Goal: Information Seeking & Learning: Learn about a topic

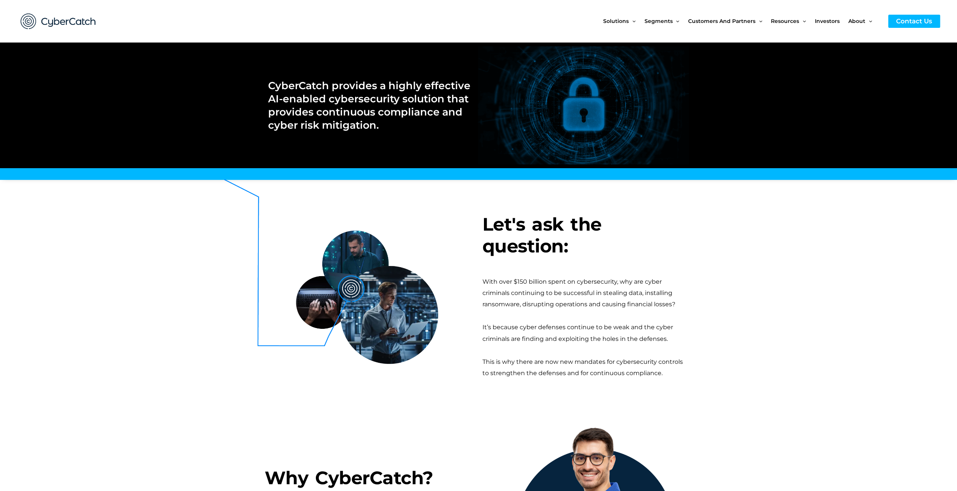
click at [92, 250] on section "Let's ask the question: With over $150 billion spent on cybersecurity, why are …" at bounding box center [478, 295] width 957 height 225
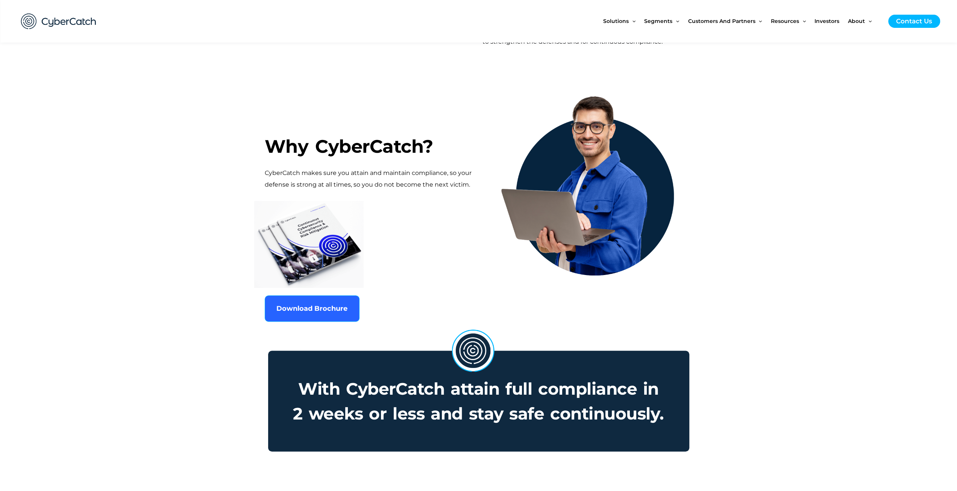
scroll to position [338, 0]
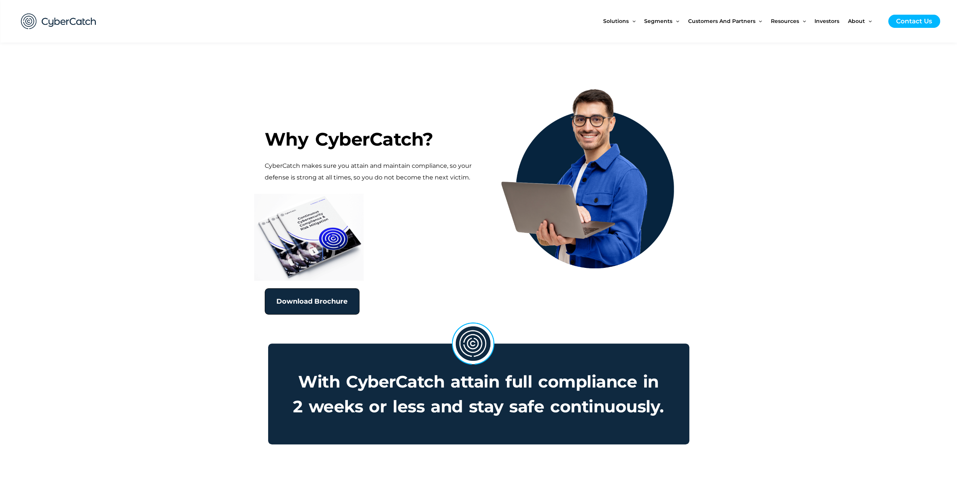
click at [290, 304] on span "Download Brochure" at bounding box center [311, 301] width 71 height 7
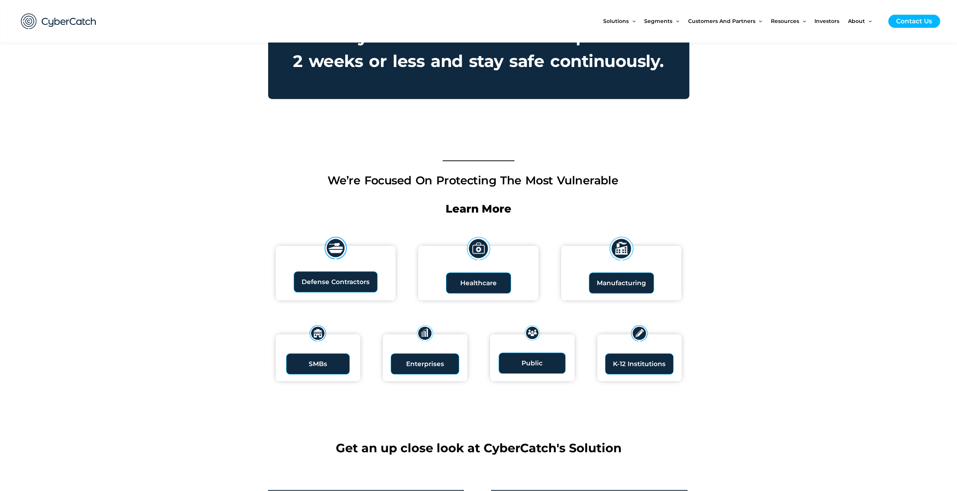
scroll to position [714, 0]
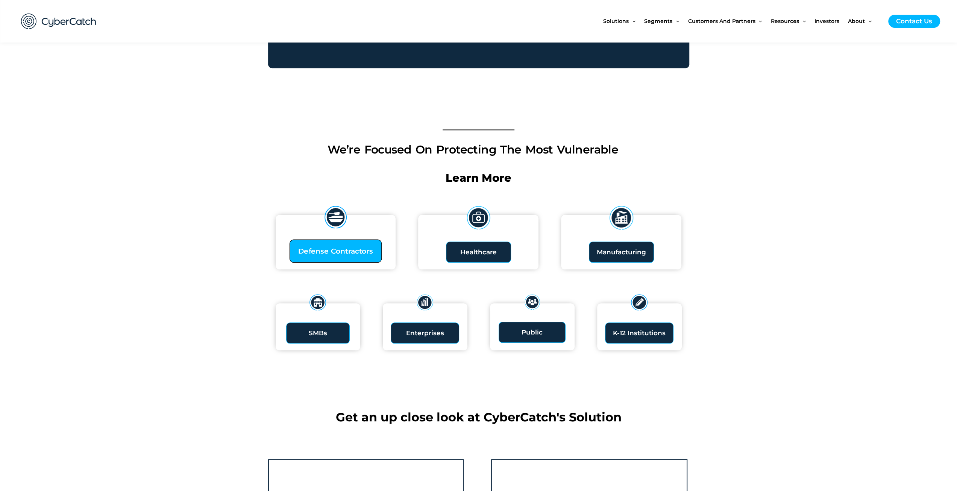
click at [329, 251] on span "Defense Contractors" at bounding box center [335, 250] width 75 height 7
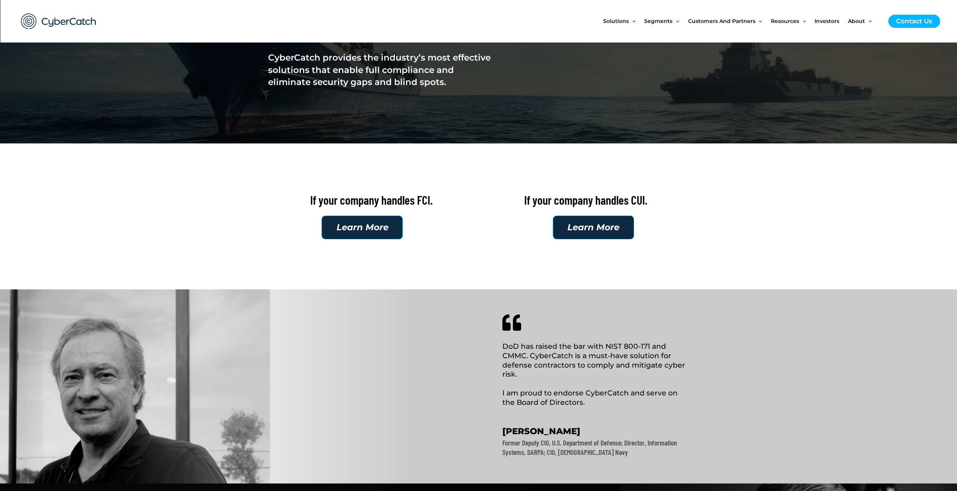
scroll to position [113, 0]
click at [381, 233] on link "Learn More" at bounding box center [361, 228] width 81 height 24
click at [582, 223] on span "Learn More" at bounding box center [593, 227] width 52 height 9
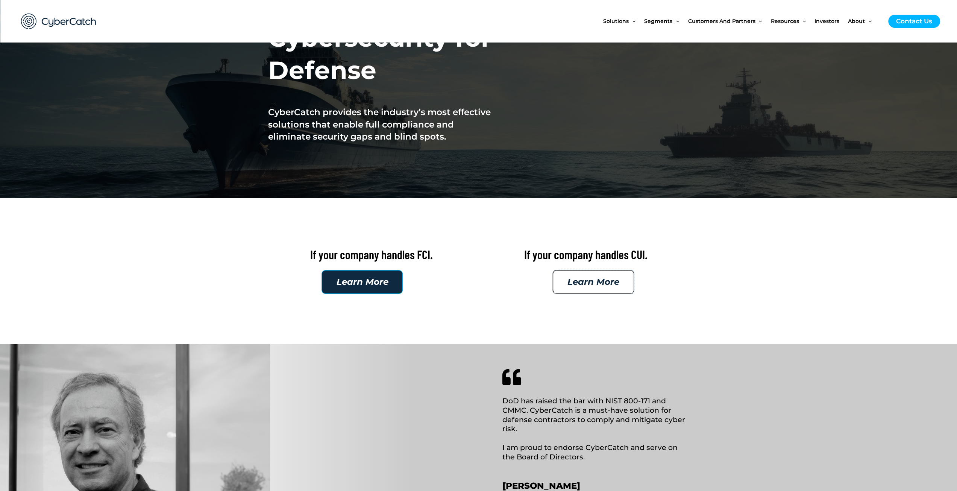
scroll to position [0, 0]
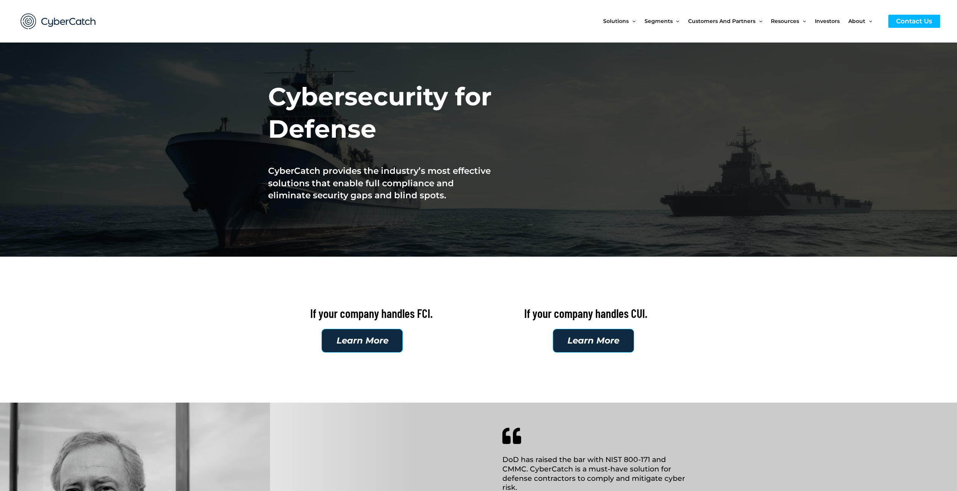
click at [78, 18] on img at bounding box center [58, 21] width 90 height 31
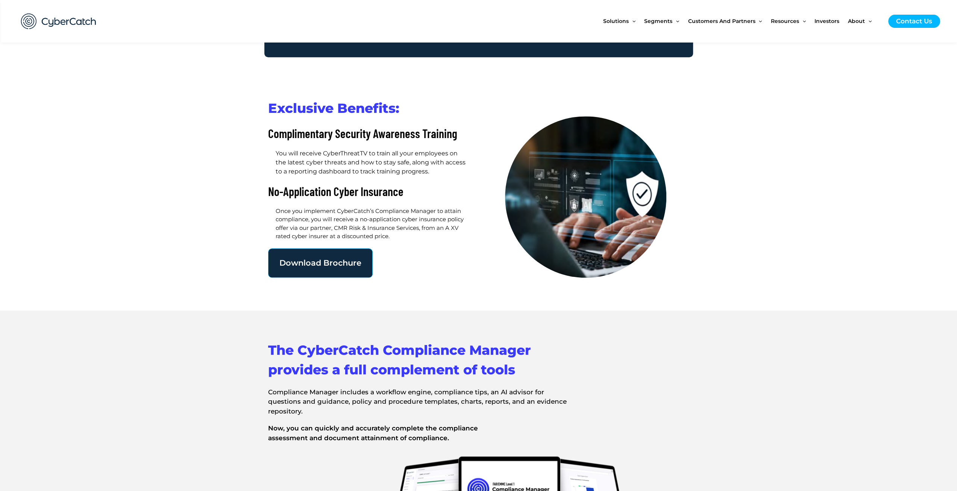
scroll to position [489, 0]
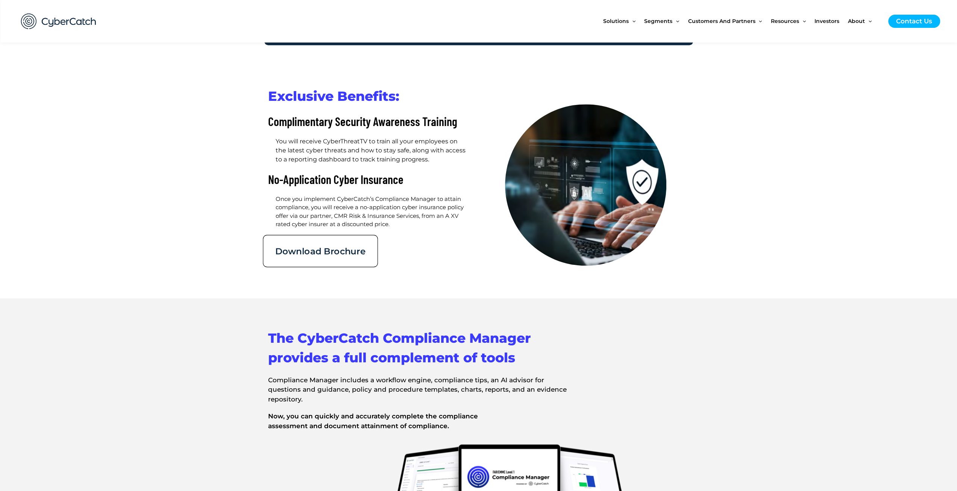
click at [335, 246] on span "Download Brochure" at bounding box center [320, 250] width 90 height 9
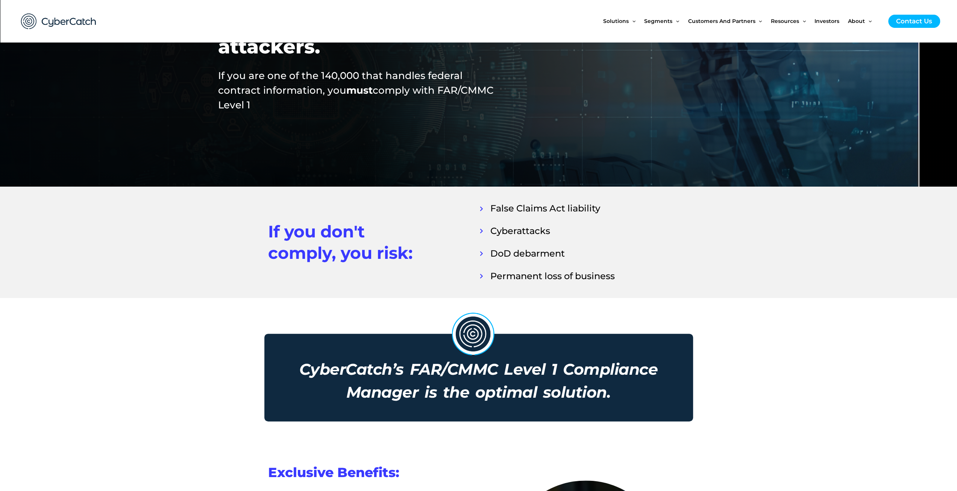
scroll to position [0, 0]
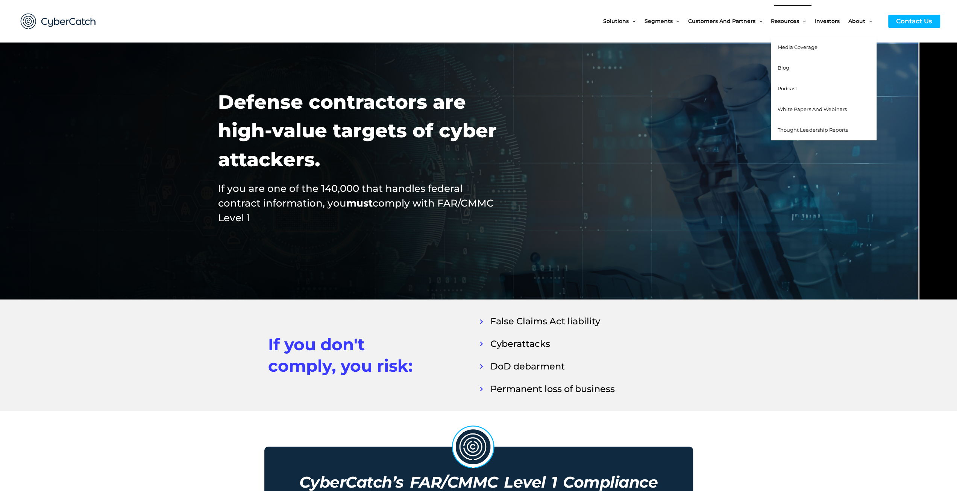
click at [790, 46] on span "Media Coverage" at bounding box center [797, 47] width 39 height 6
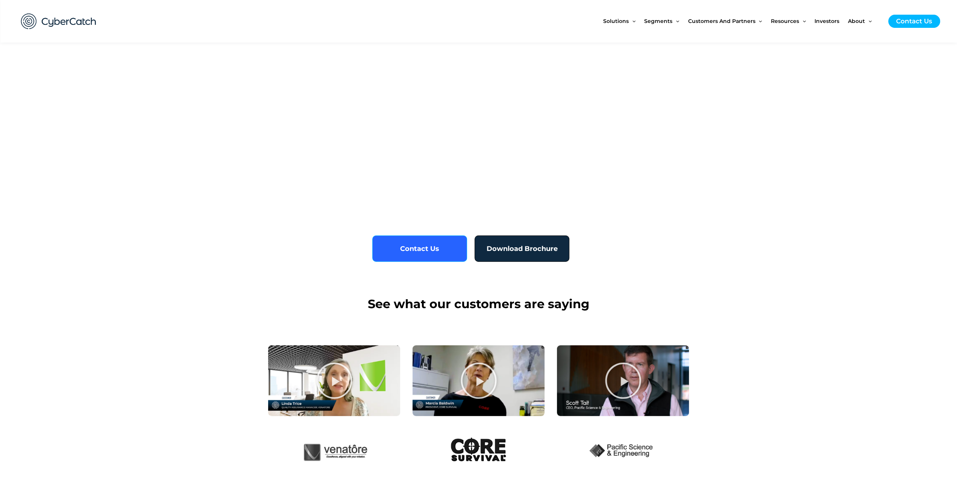
scroll to position [1842, 0]
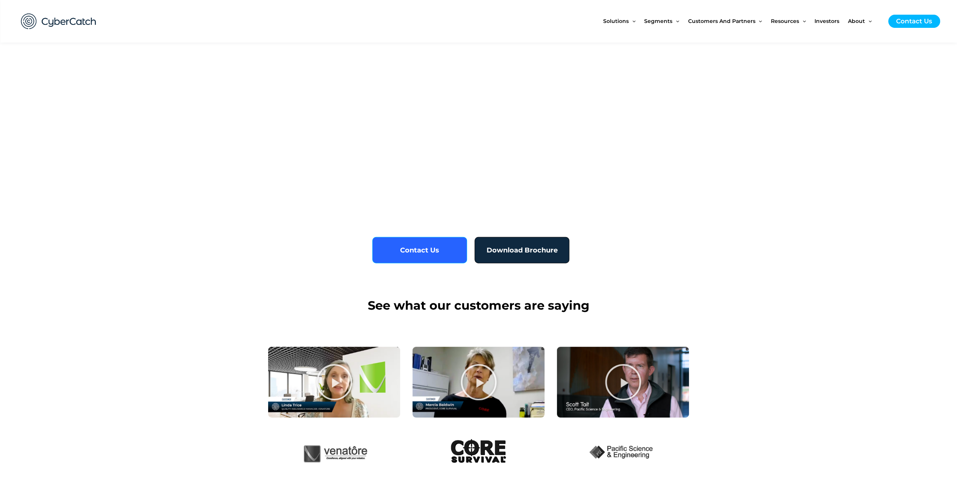
click at [525, 250] on span "Download Brochure" at bounding box center [522, 250] width 71 height 7
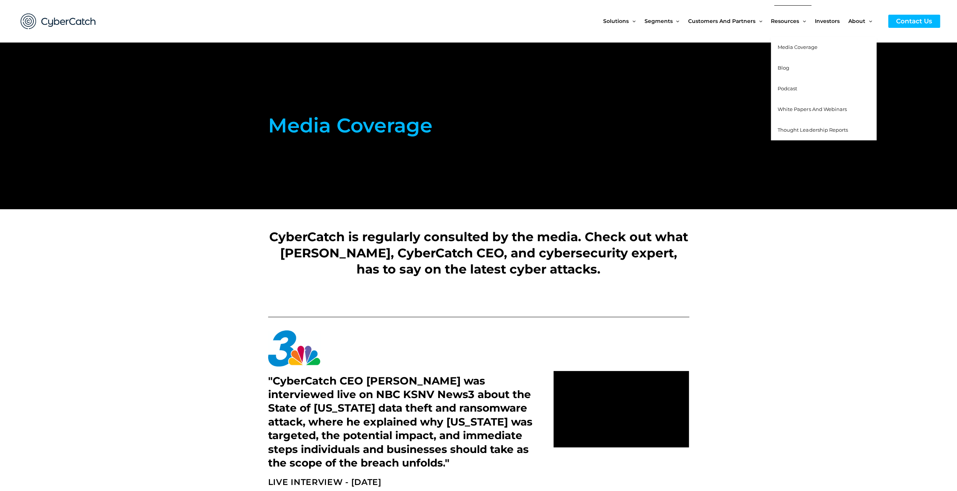
click at [784, 65] on span "Blog" at bounding box center [784, 68] width 12 height 6
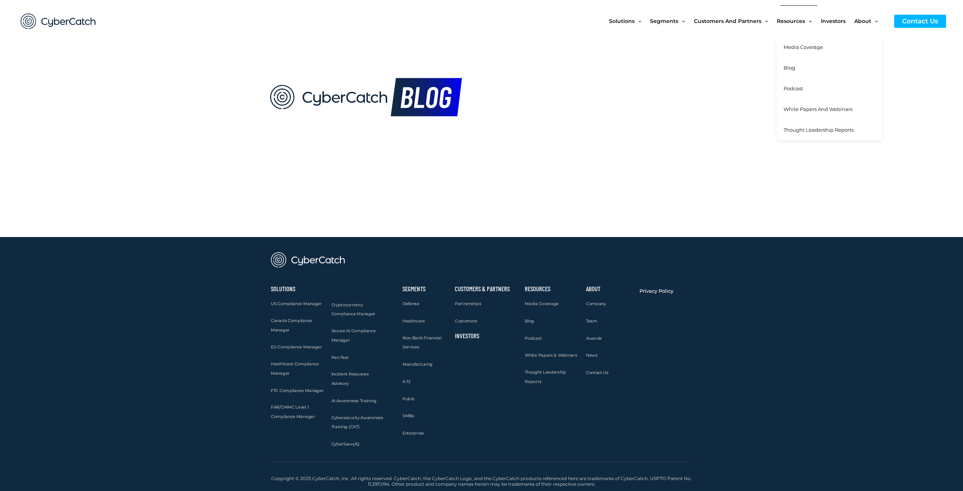
click at [786, 87] on span "Podcast" at bounding box center [793, 88] width 20 height 6
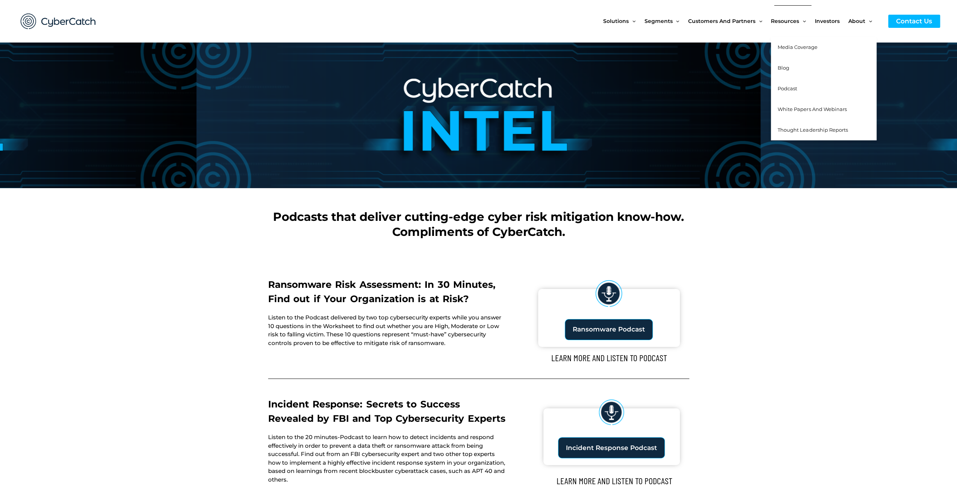
click at [805, 107] on span "White Papers and Webinars" at bounding box center [812, 109] width 69 height 6
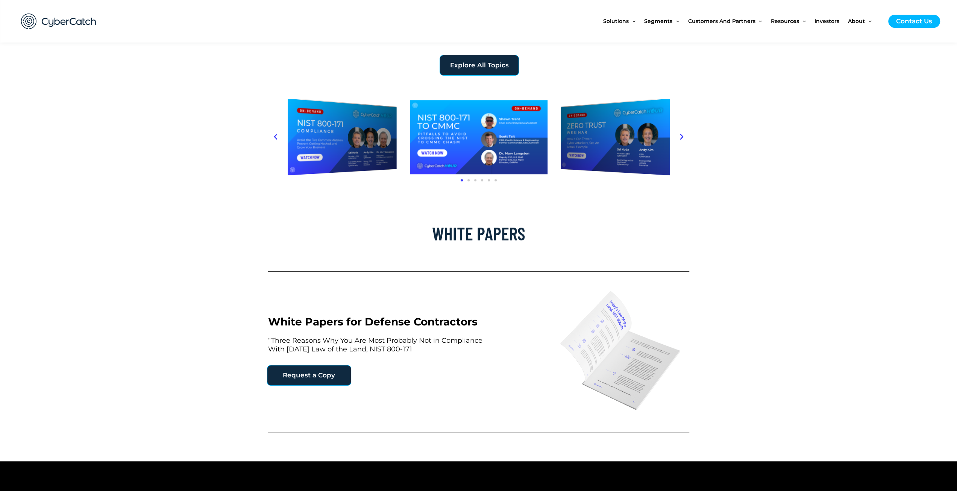
scroll to position [338, 0]
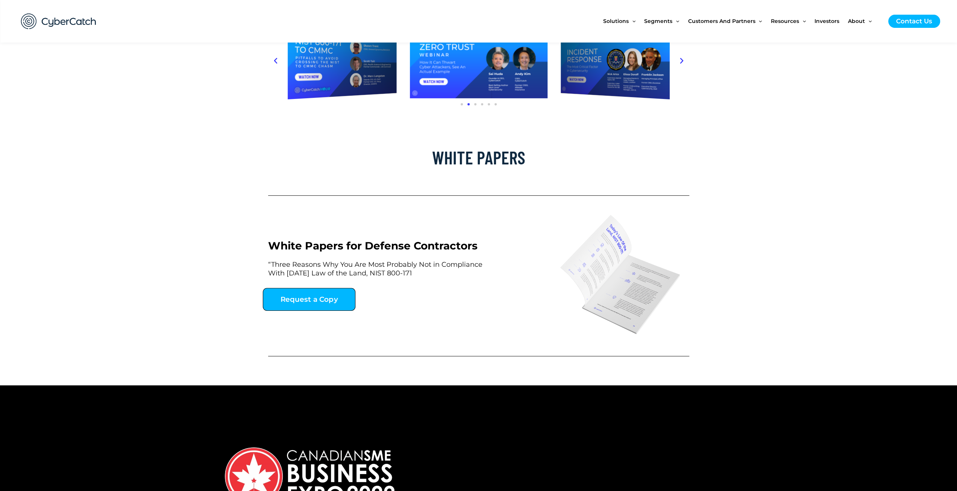
click at [312, 300] on span "Request a Copy" at bounding box center [309, 299] width 58 height 7
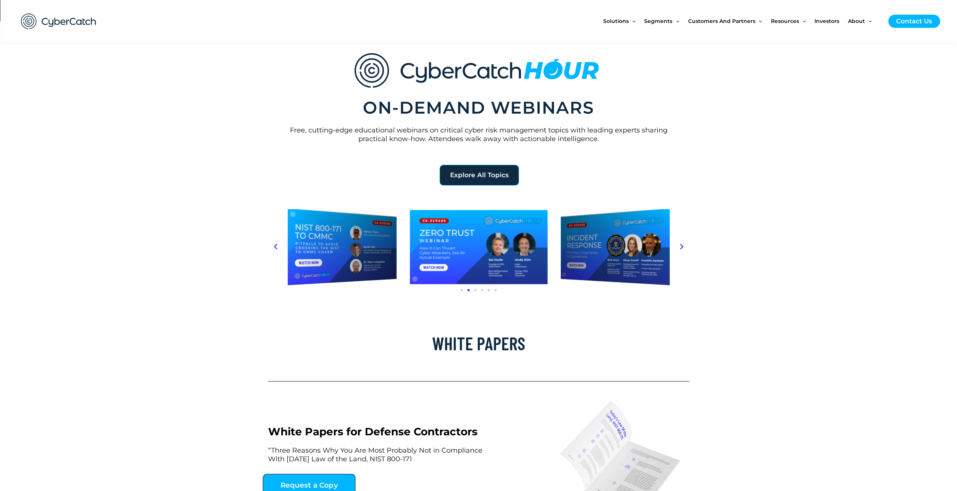
scroll to position [75, 0]
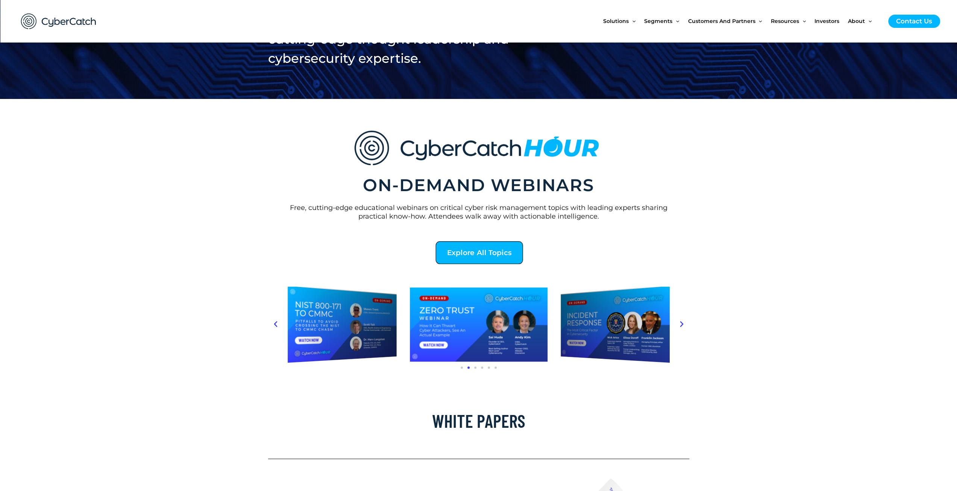
click at [490, 245] on link "Explore All Topics" at bounding box center [478, 252] width 87 height 23
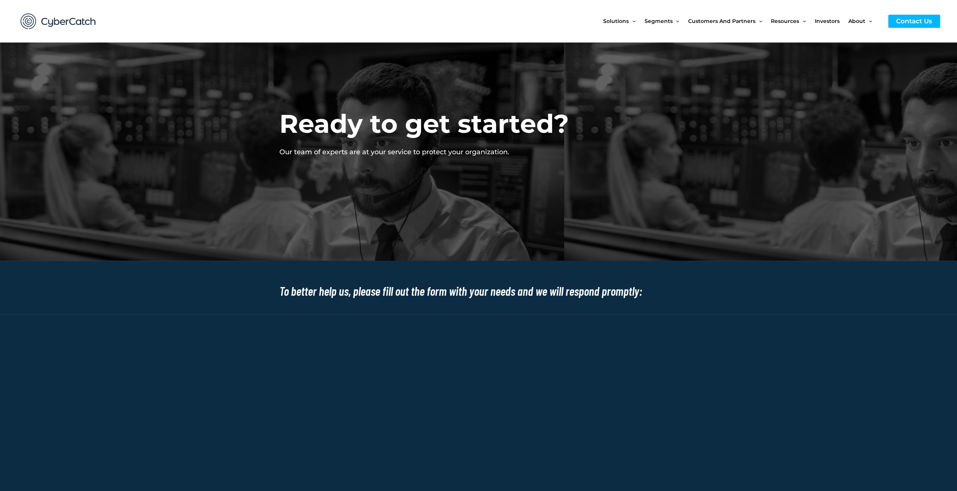
click at [82, 19] on img at bounding box center [58, 21] width 90 height 31
